Goal: Task Accomplishment & Management: Complete application form

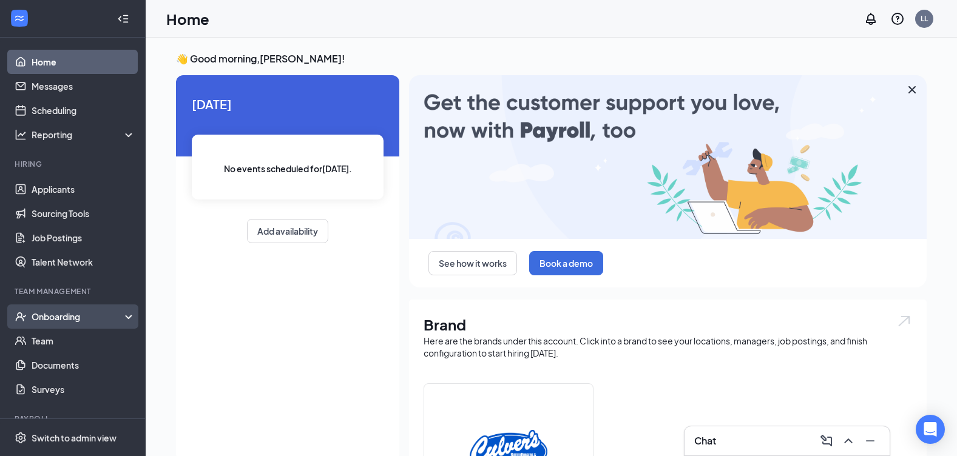
click at [63, 316] on div "Onboarding" at bounding box center [78, 317] width 93 height 12
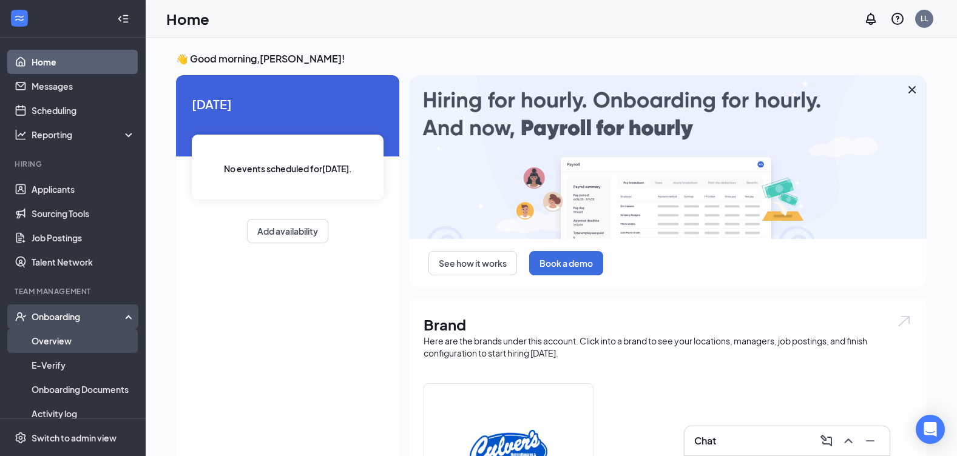
click at [52, 340] on link "Overview" at bounding box center [84, 341] width 104 height 24
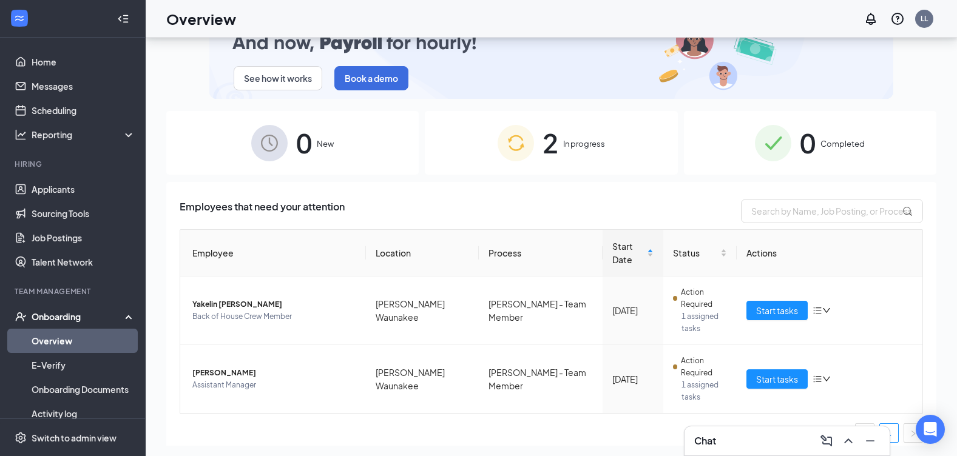
scroll to position [55, 0]
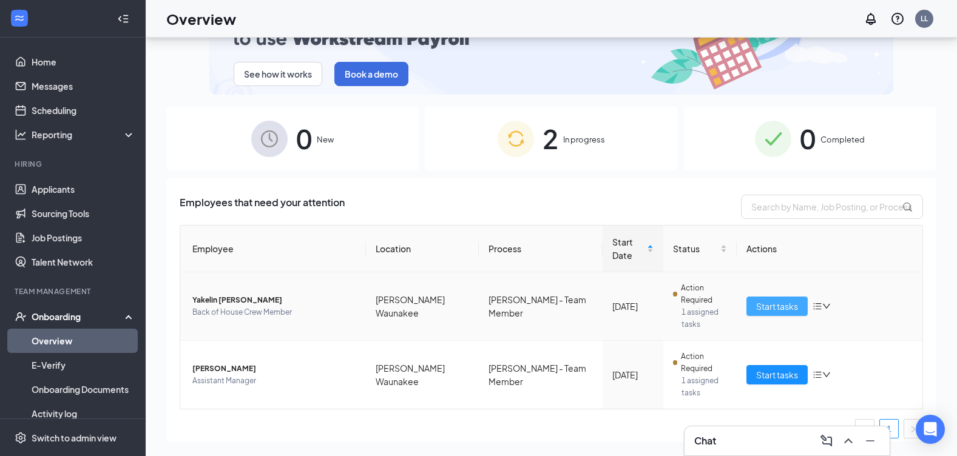
click at [790, 300] on span "Start tasks" at bounding box center [777, 306] width 42 height 13
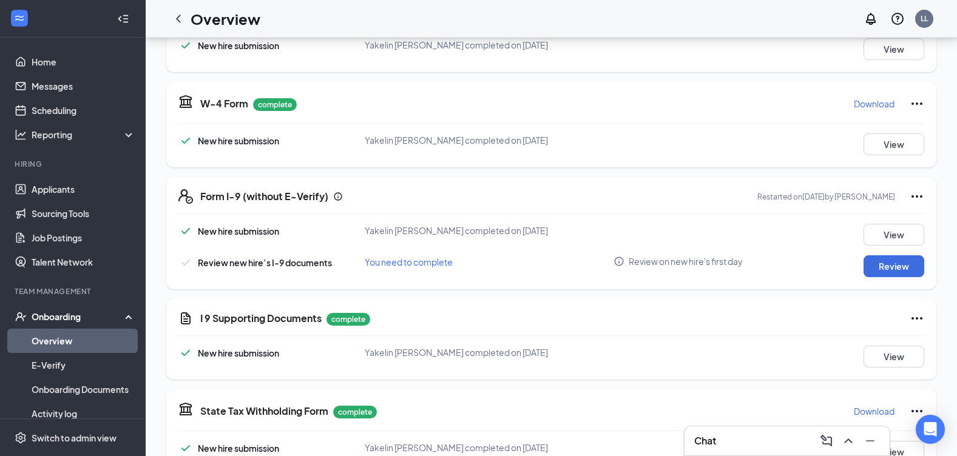
scroll to position [240, 0]
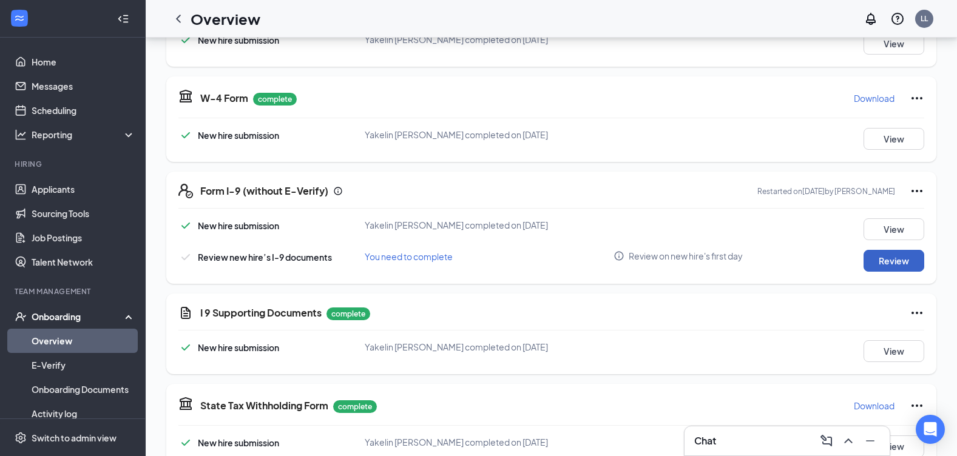
click at [869, 260] on button "Review" at bounding box center [893, 261] width 61 height 22
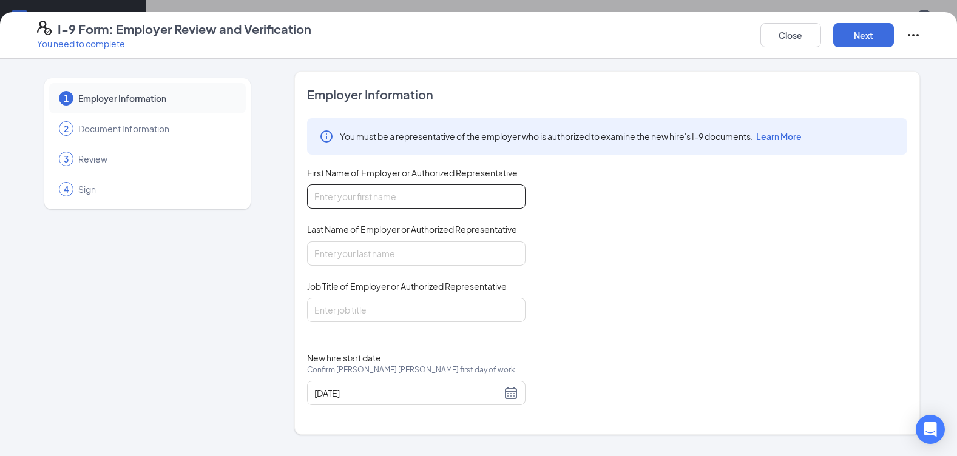
click at [395, 201] on input "First Name of Employer or Authorized Representative" at bounding box center [416, 196] width 218 height 24
type input "[PERSON_NAME]"
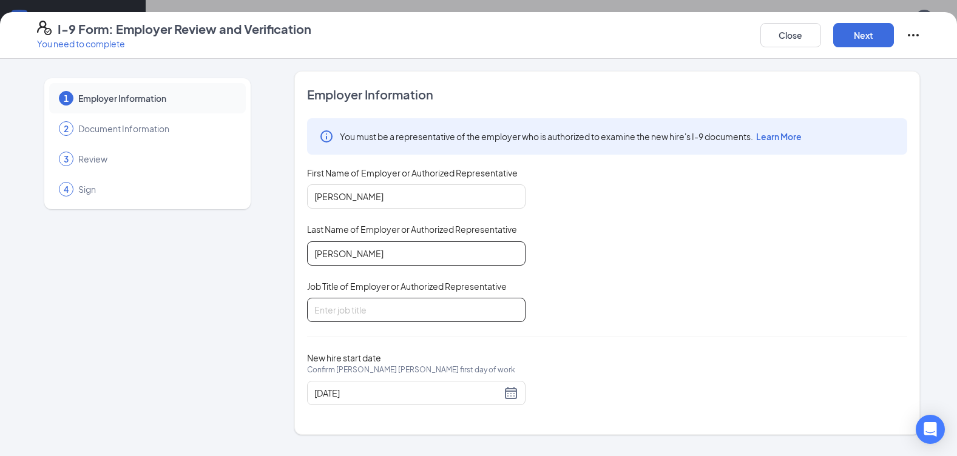
type input "1st assistant manager"
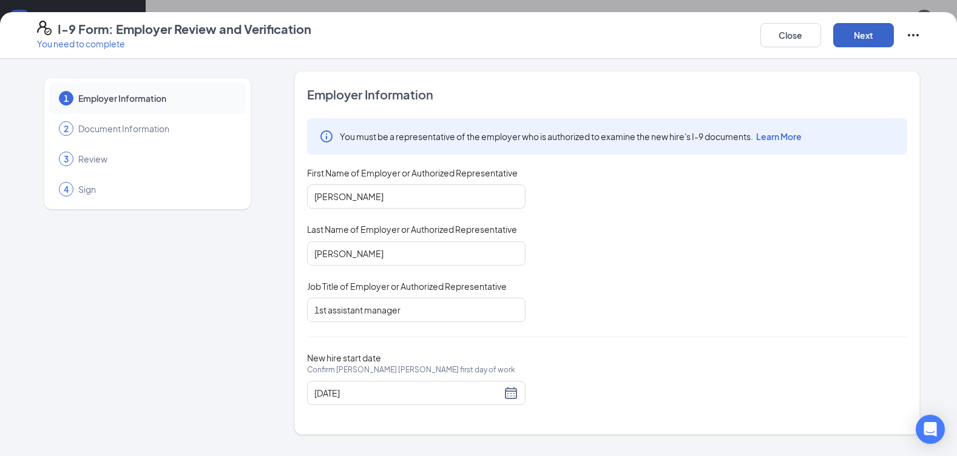
drag, startPoint x: 844, startPoint y: 35, endPoint x: 842, endPoint y: 58, distance: 23.1
click at [843, 35] on button "Next" at bounding box center [863, 35] width 61 height 24
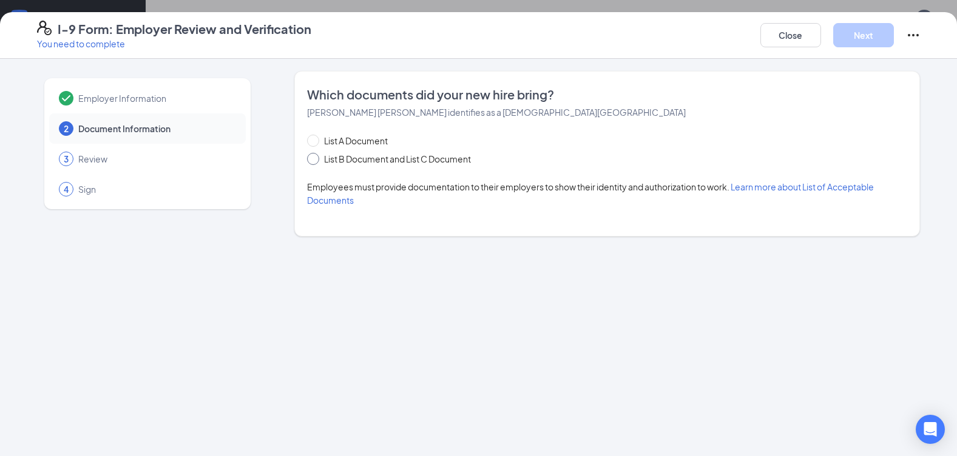
click at [312, 158] on input "List B Document and List C Document" at bounding box center [311, 157] width 8 height 8
radio input "true"
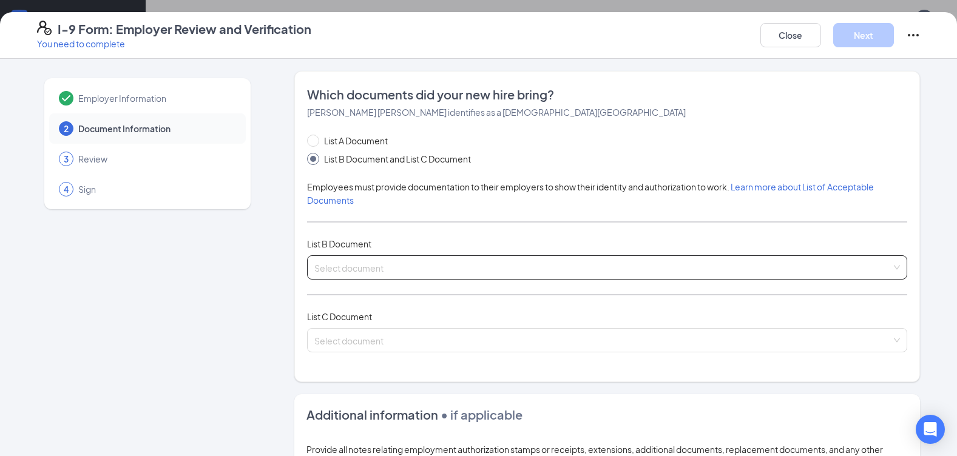
click at [391, 261] on input "search" at bounding box center [602, 265] width 577 height 18
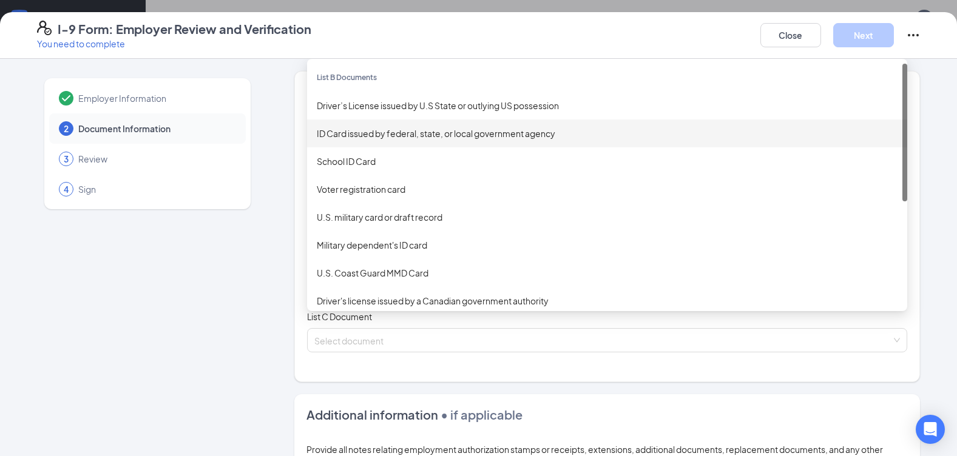
drag, startPoint x: 487, startPoint y: 133, endPoint x: 484, endPoint y: 141, distance: 7.9
click at [488, 133] on div "ID Card issued by federal, state, or local government agency" at bounding box center [607, 133] width 581 height 13
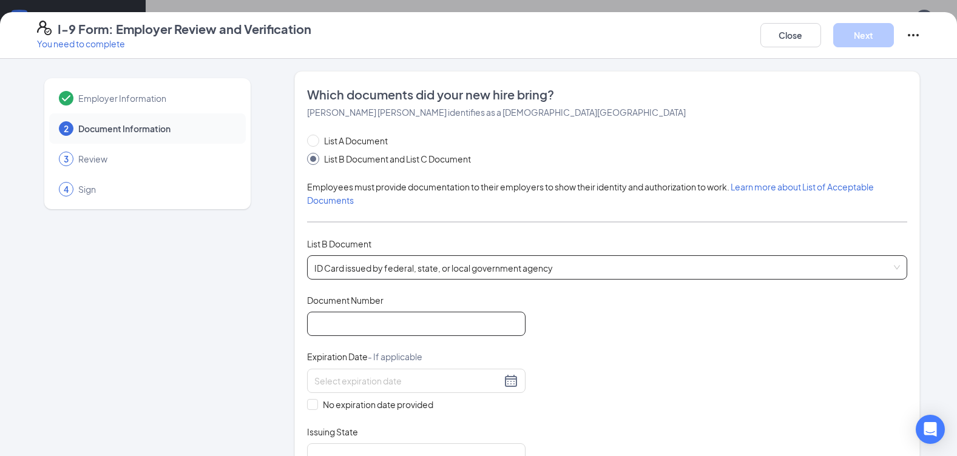
click at [386, 333] on input "Document Number" at bounding box center [416, 324] width 218 height 24
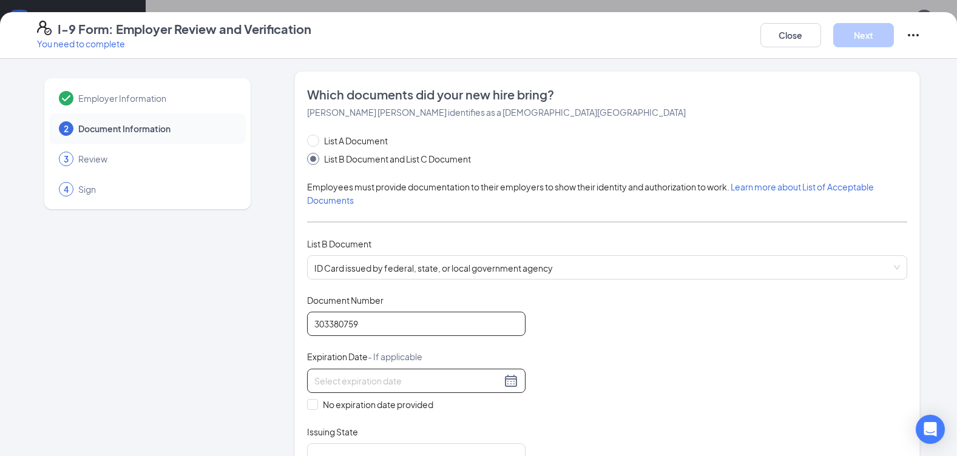
type input "303380759"
click at [439, 381] on input at bounding box center [407, 380] width 187 height 13
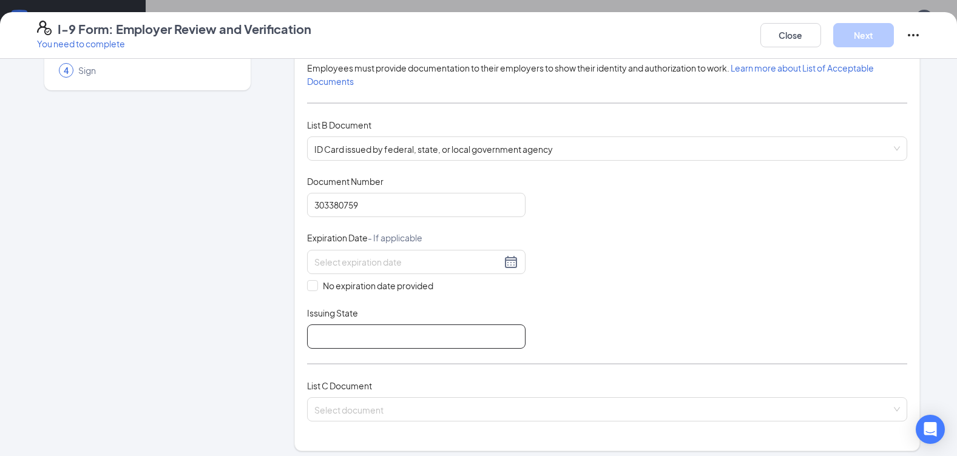
scroll to position [120, 0]
click at [475, 268] on div at bounding box center [416, 261] width 218 height 24
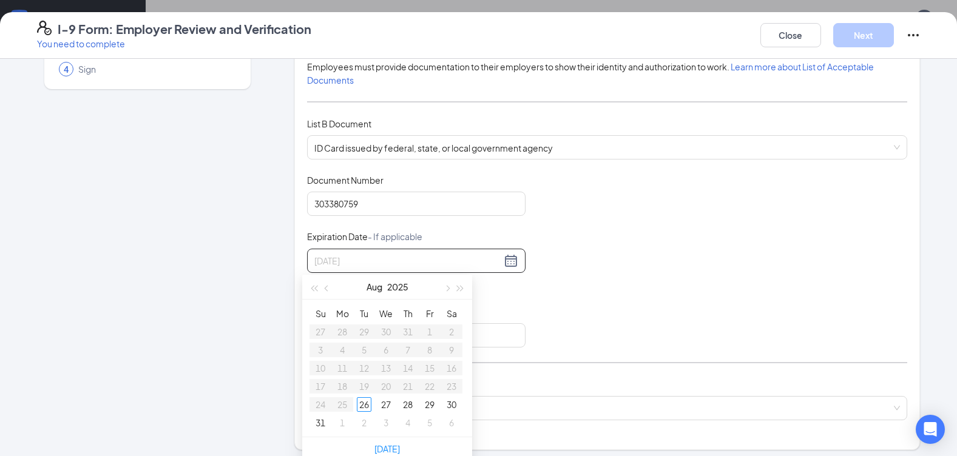
type input "[DATE]"
click at [383, 286] on div "[DATE]" at bounding box center [387, 287] width 106 height 24
click at [388, 285] on button "2025" at bounding box center [397, 287] width 21 height 24
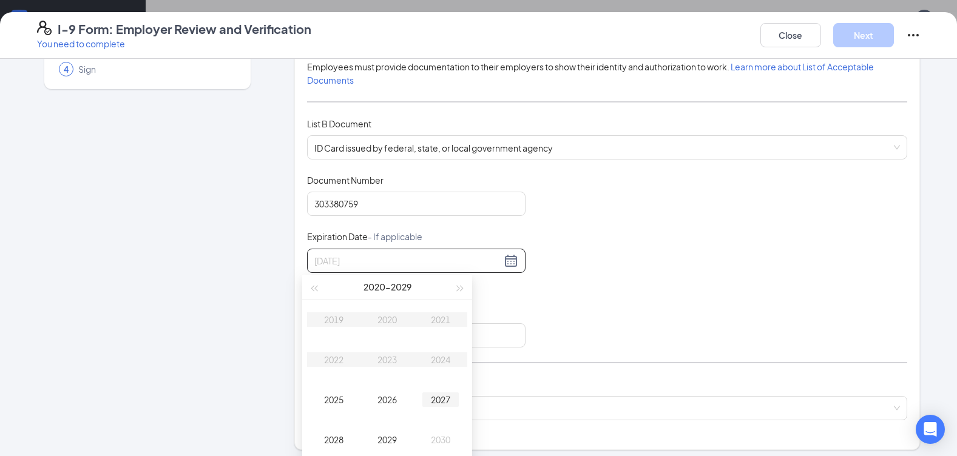
click at [435, 406] on div "2027" at bounding box center [440, 400] width 36 height 15
click at [341, 365] on div "16" at bounding box center [342, 368] width 15 height 15
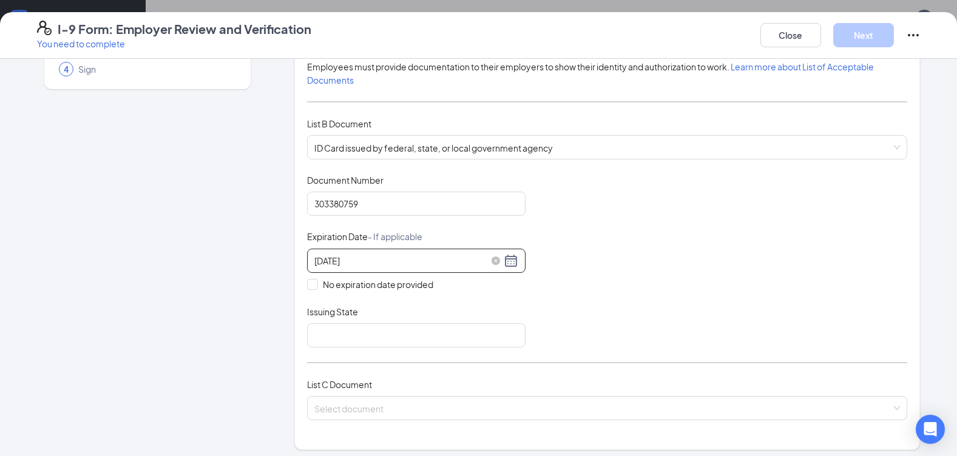
click at [331, 263] on input "[DATE]" at bounding box center [407, 260] width 187 height 13
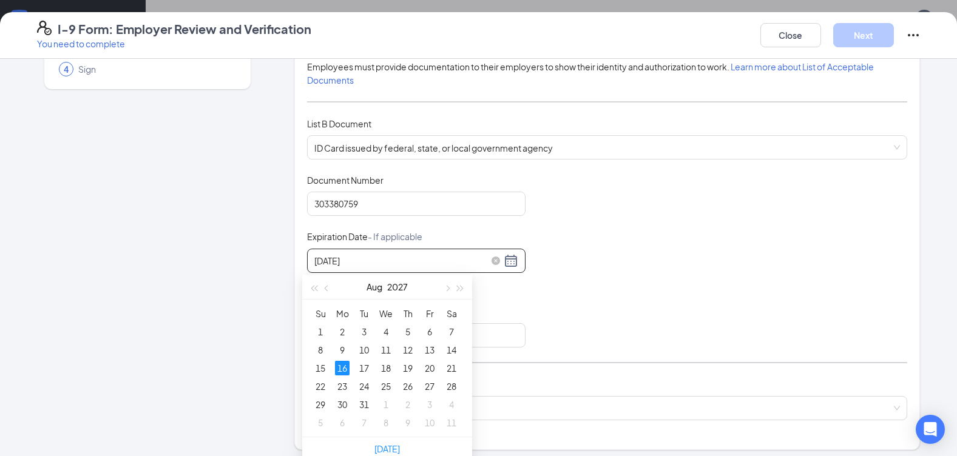
click at [318, 263] on input "[DATE]" at bounding box center [407, 260] width 187 height 13
type input "[DATE]"
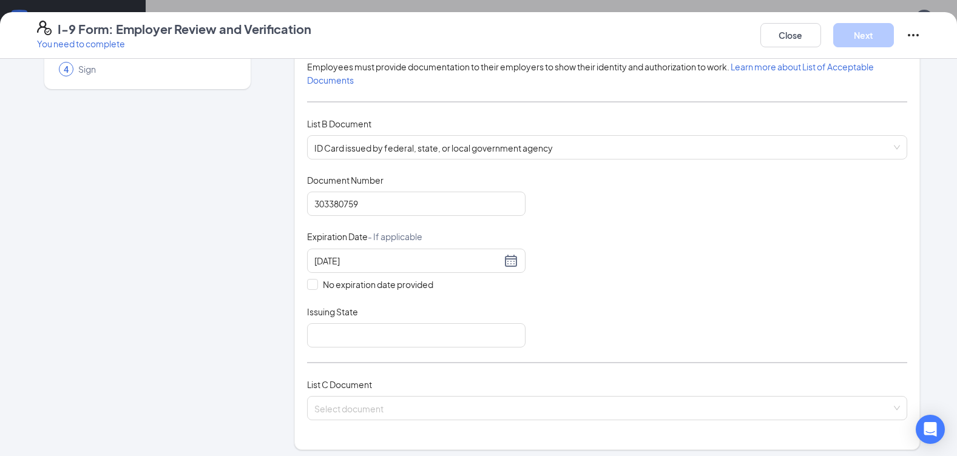
click at [601, 322] on div "Document Title ID Card issued by federal, state, or local government agency Doc…" at bounding box center [607, 261] width 600 height 174
drag, startPoint x: 356, startPoint y: 339, endPoint x: 369, endPoint y: 334, distance: 14.4
click at [356, 339] on input "Issuing State" at bounding box center [416, 335] width 218 height 24
type input "[DEMOGRAPHIC_DATA] [DEMOGRAPHIC_DATA]"
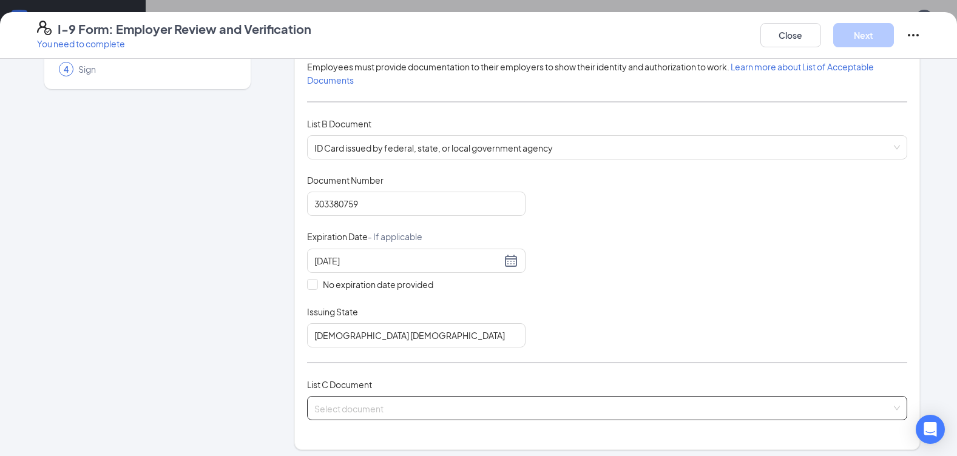
click at [375, 409] on input "search" at bounding box center [602, 406] width 577 height 18
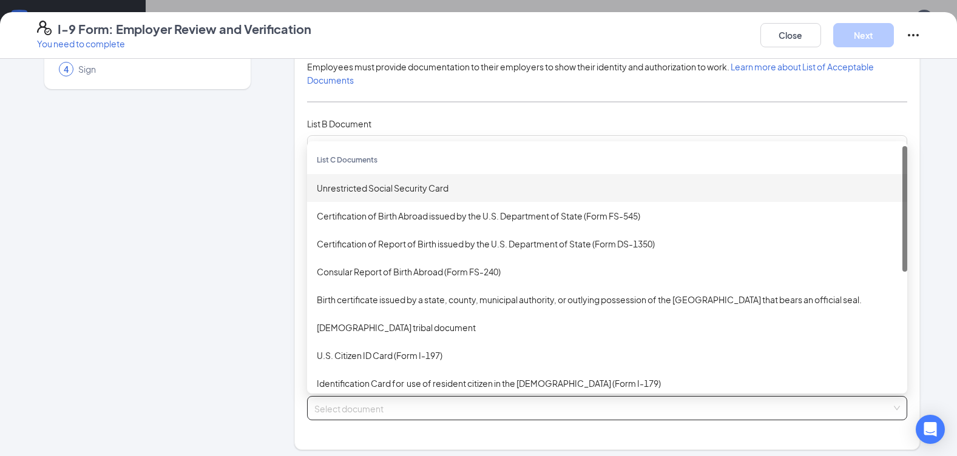
click at [406, 190] on div "Unrestricted Social Security Card" at bounding box center [607, 187] width 581 height 13
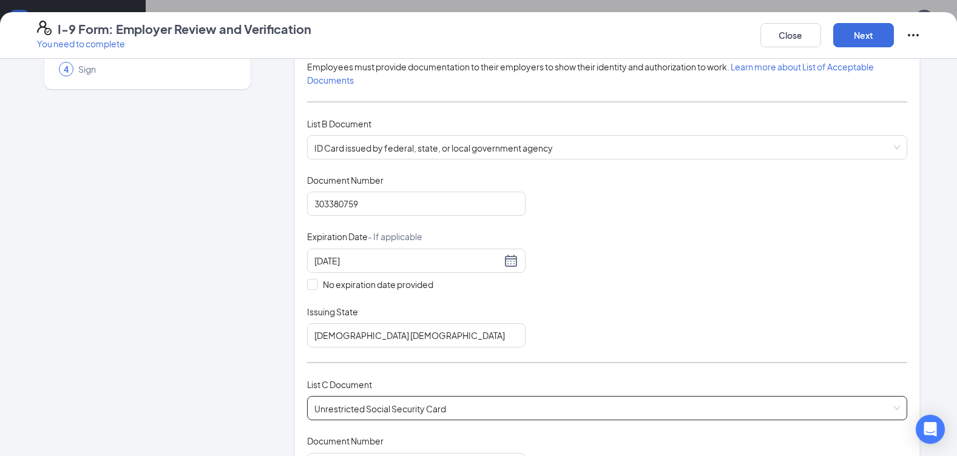
scroll to position [468, 0]
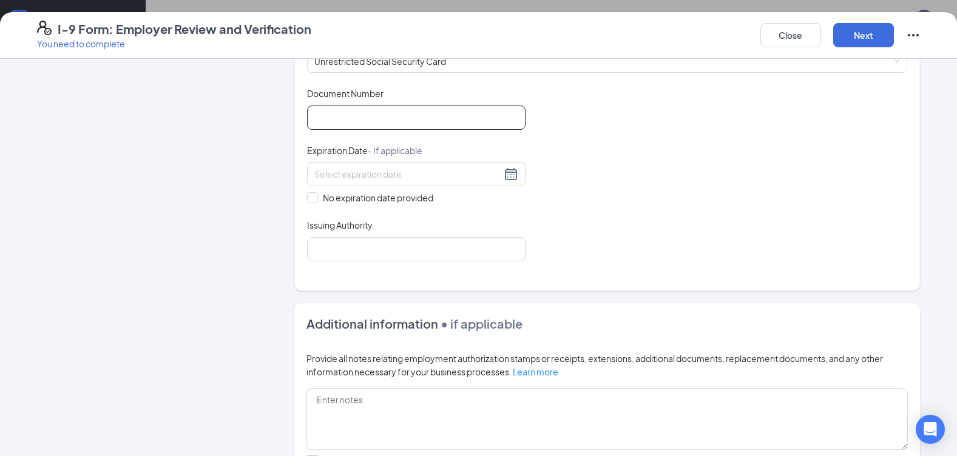
click at [383, 115] on input "Document Number" at bounding box center [416, 118] width 218 height 24
type input "597675439"
click at [311, 196] on input "No expiration date provided" at bounding box center [311, 196] width 8 height 8
checkbox input "true"
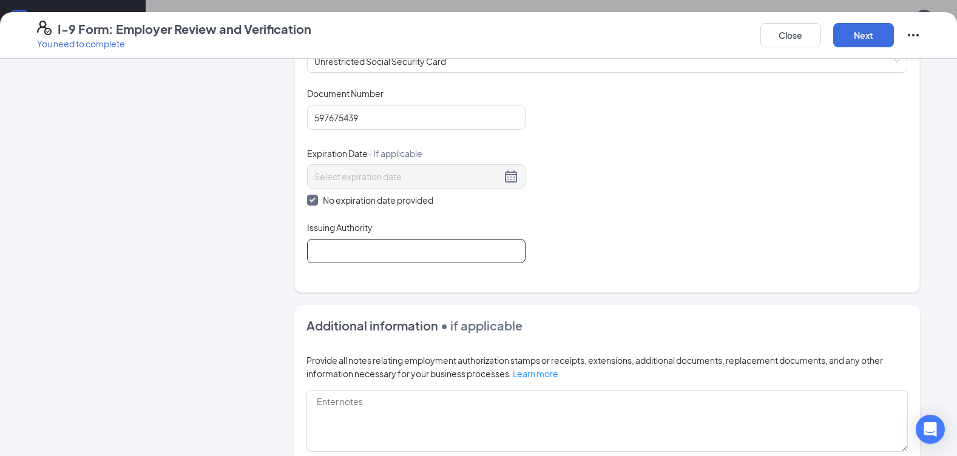
click at [325, 244] on input "Issuing Authority" at bounding box center [416, 251] width 218 height 24
type input "Social Security Administration"
click at [864, 39] on button "Next" at bounding box center [863, 35] width 61 height 24
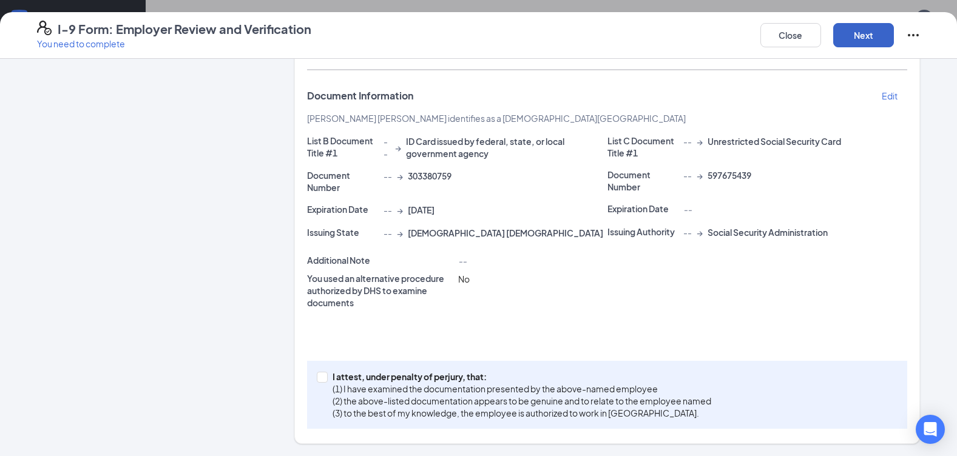
scroll to position [178, 0]
click at [433, 212] on span "[DATE]" at bounding box center [421, 210] width 27 height 12
click at [883, 101] on p "Edit" at bounding box center [889, 96] width 16 height 12
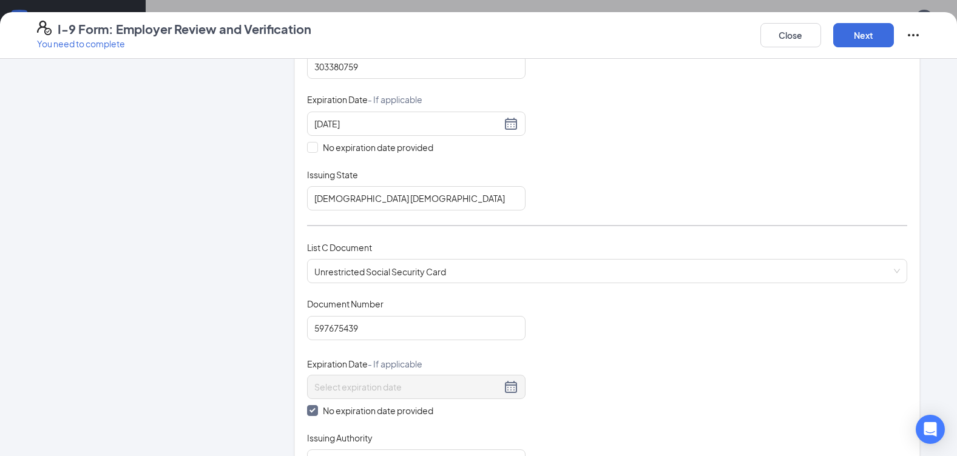
scroll to position [249, 0]
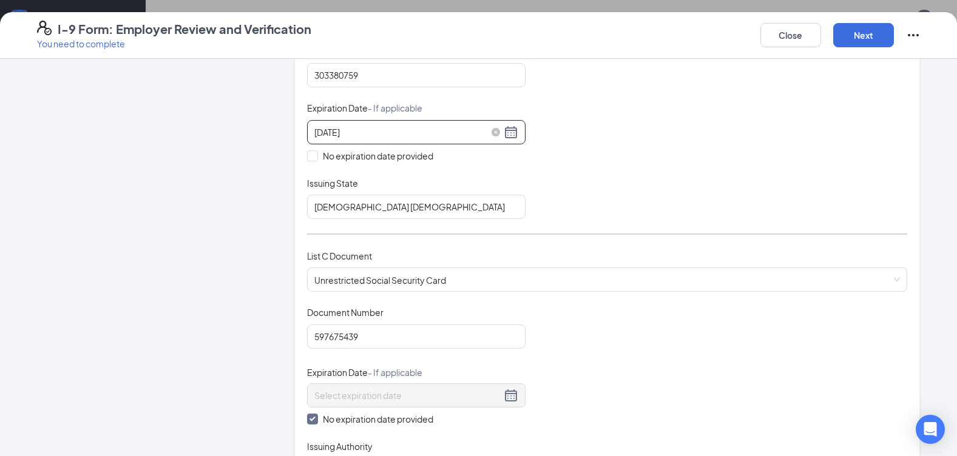
drag, startPoint x: 318, startPoint y: 133, endPoint x: 371, endPoint y: 135, distance: 52.8
click at [323, 133] on input "[DATE]" at bounding box center [407, 132] width 187 height 13
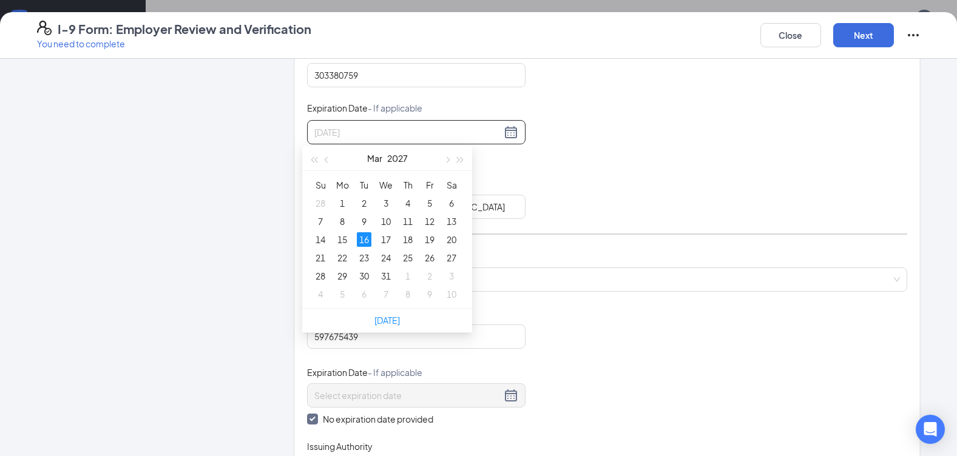
click at [369, 240] on div "16" at bounding box center [364, 239] width 15 height 15
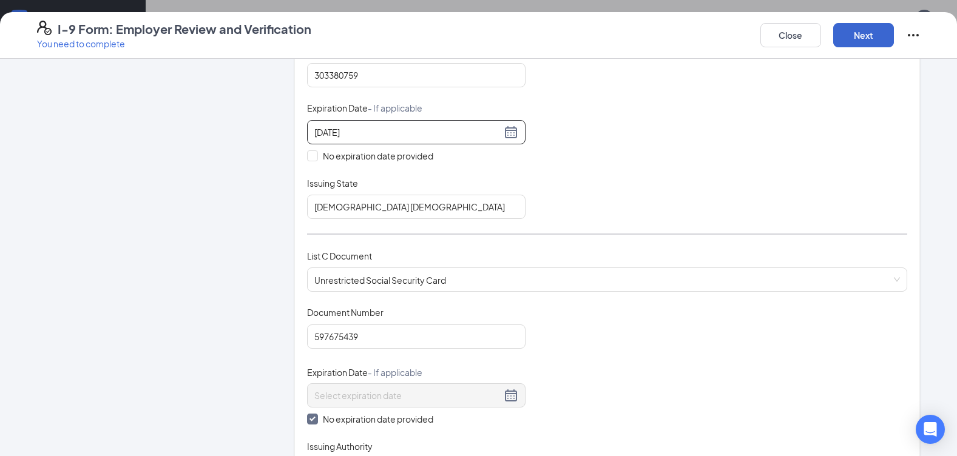
type input "[DATE]"
drag, startPoint x: 843, startPoint y: 27, endPoint x: 846, endPoint y: 34, distance: 7.7
click at [843, 29] on button "Next" at bounding box center [863, 35] width 61 height 24
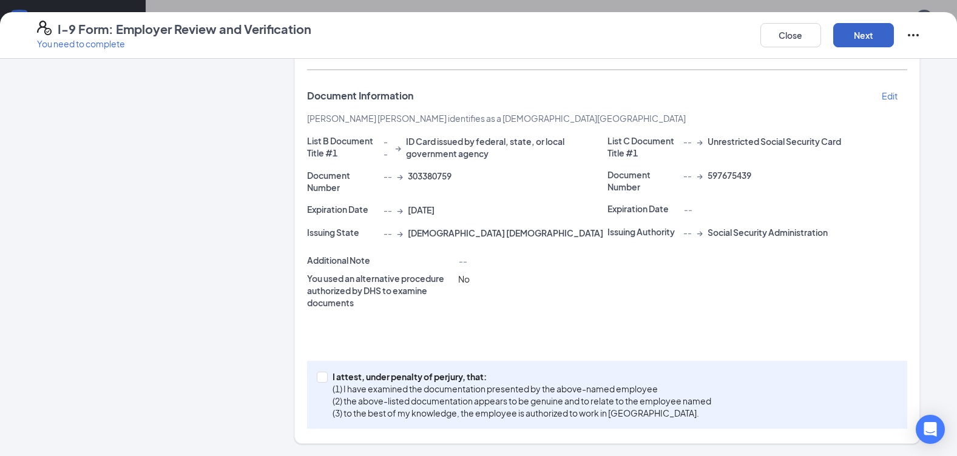
click at [846, 34] on button "Next" at bounding box center [863, 35] width 61 height 24
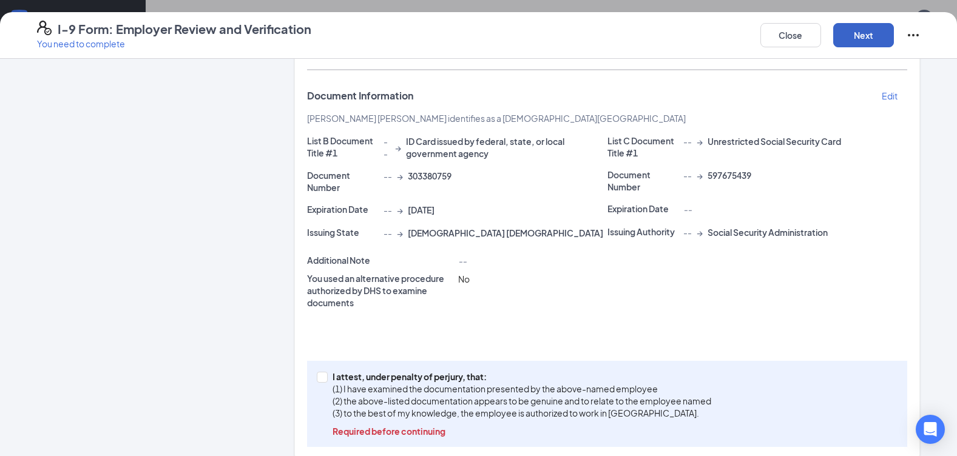
scroll to position [197, 0]
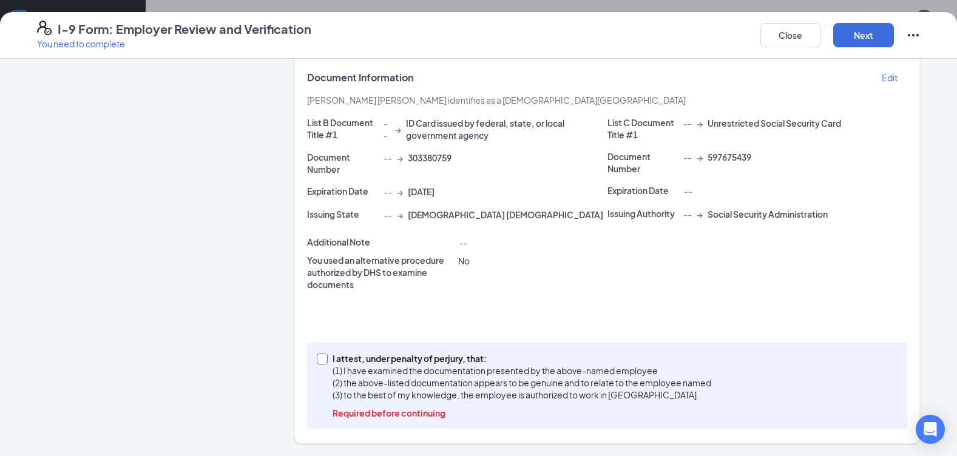
click at [321, 364] on span at bounding box center [322, 359] width 11 height 11
click at [321, 362] on input "I attest, under penalty of [PERSON_NAME], that: (1) I have examined the documen…" at bounding box center [321, 358] width 8 height 8
checkbox input "true"
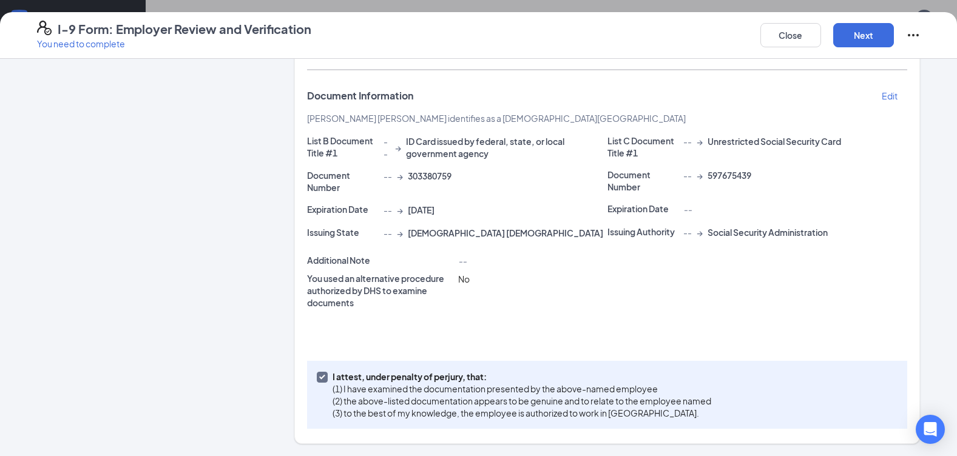
scroll to position [178, 0]
click at [859, 45] on div "I-9 Form: Employer Review and Verification You need to complete Close Next" at bounding box center [478, 35] width 957 height 47
click at [857, 39] on button "Next" at bounding box center [863, 35] width 61 height 24
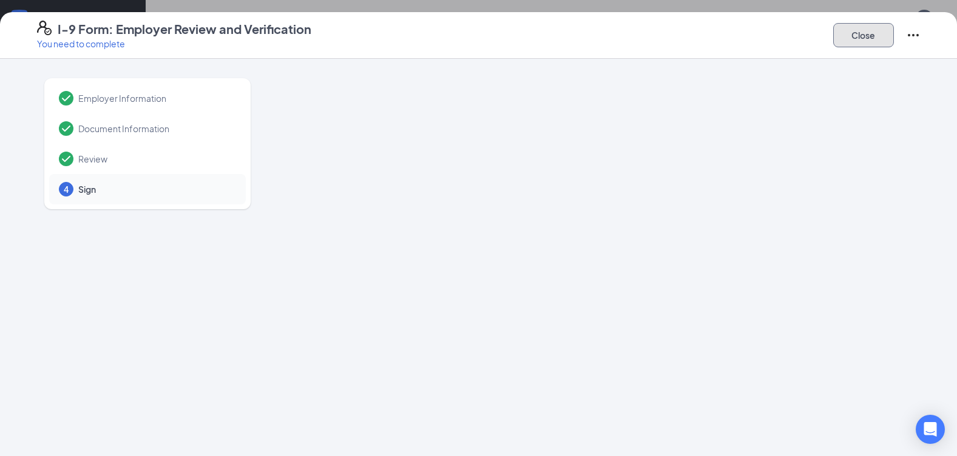
click at [844, 42] on button "Close" at bounding box center [863, 35] width 61 height 24
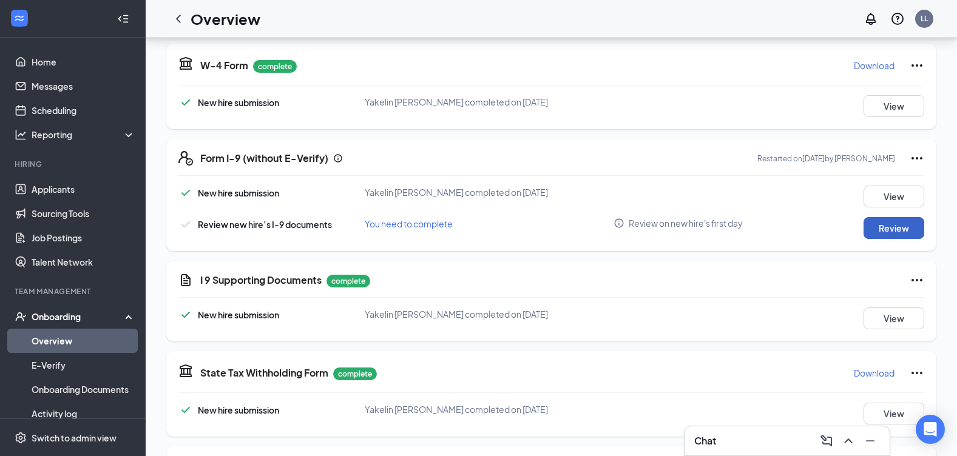
scroll to position [285, 0]
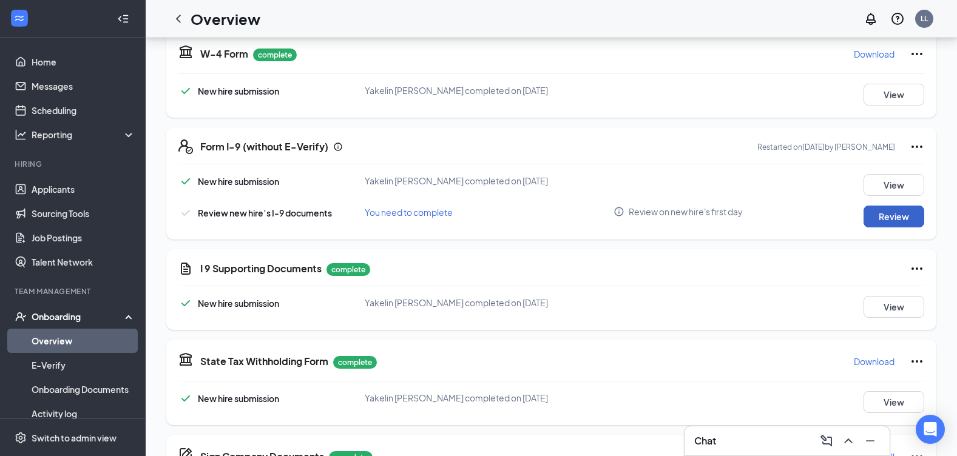
click at [905, 220] on button "Review" at bounding box center [893, 217] width 61 height 22
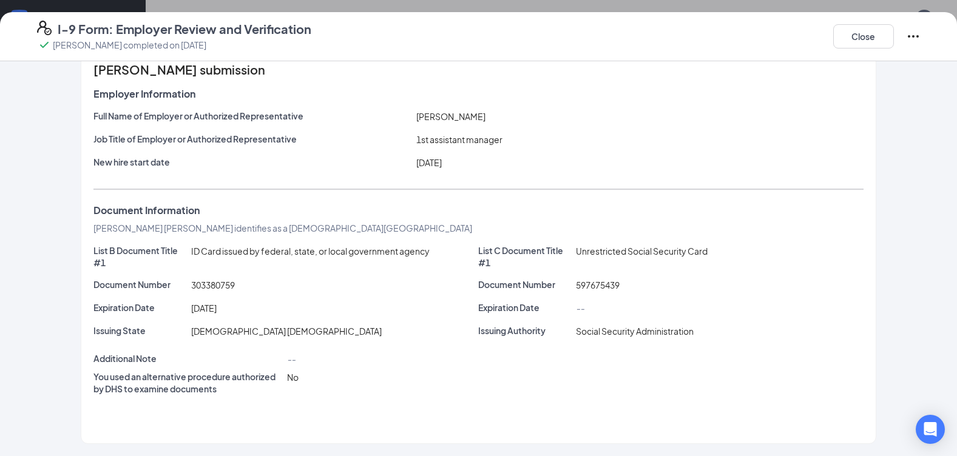
scroll to position [0, 0]
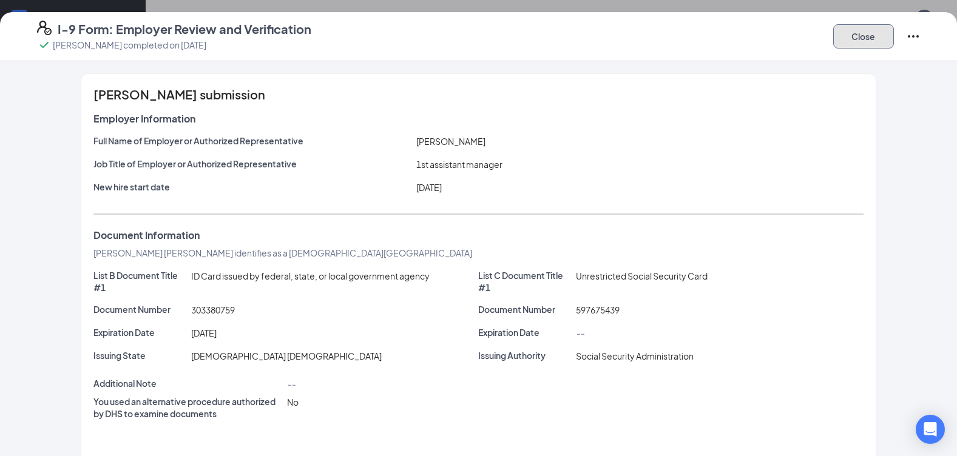
click at [878, 42] on button "Close" at bounding box center [863, 36] width 61 height 24
click at [909, 35] on icon "Ellipses" at bounding box center [913, 36] width 15 height 15
click at [877, 38] on button "Close" at bounding box center [863, 36] width 61 height 24
click at [861, 42] on button "Close" at bounding box center [863, 36] width 61 height 24
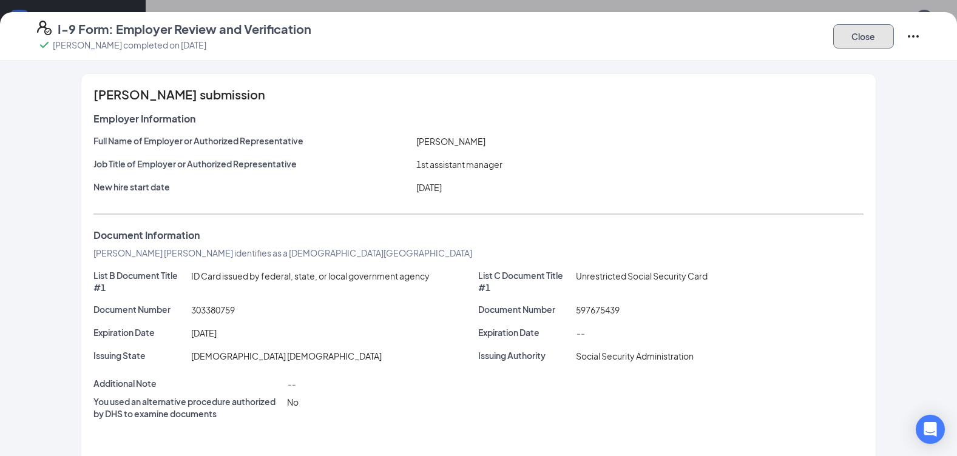
click at [875, 38] on button "Close" at bounding box center [863, 36] width 61 height 24
